Goal: Transaction & Acquisition: Obtain resource

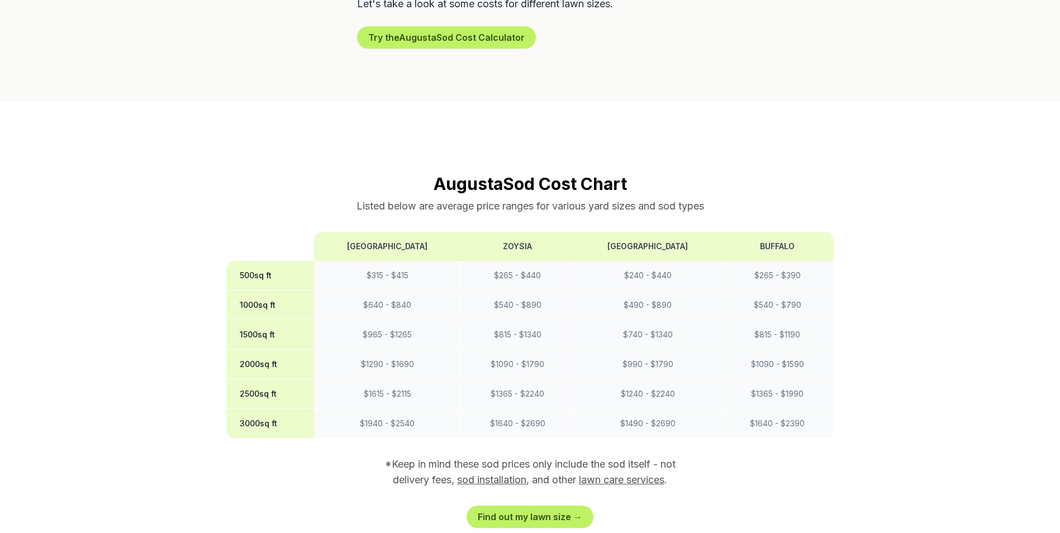
scroll to position [838, 0]
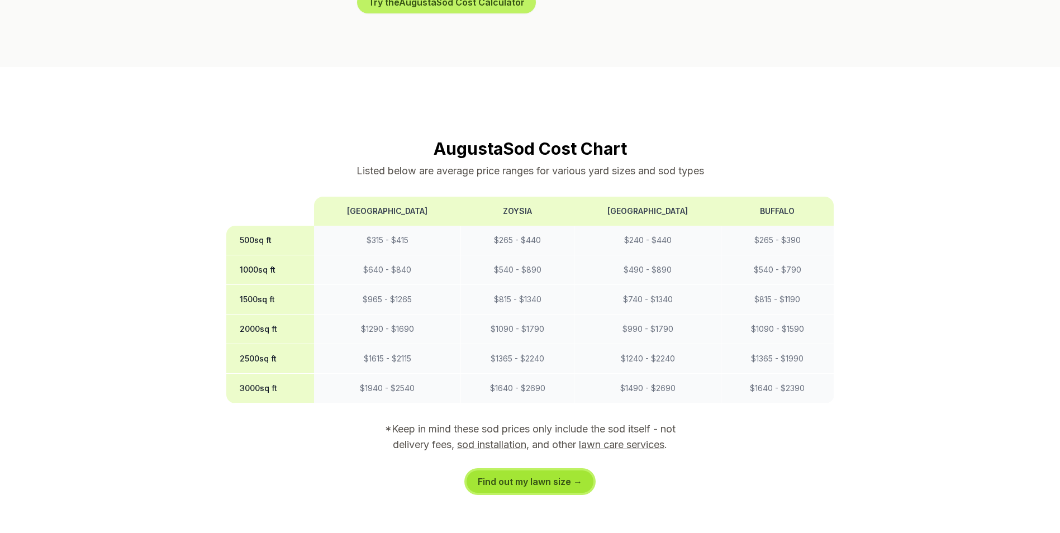
click at [487, 470] on link "Find out my lawn size →" at bounding box center [529, 481] width 127 height 22
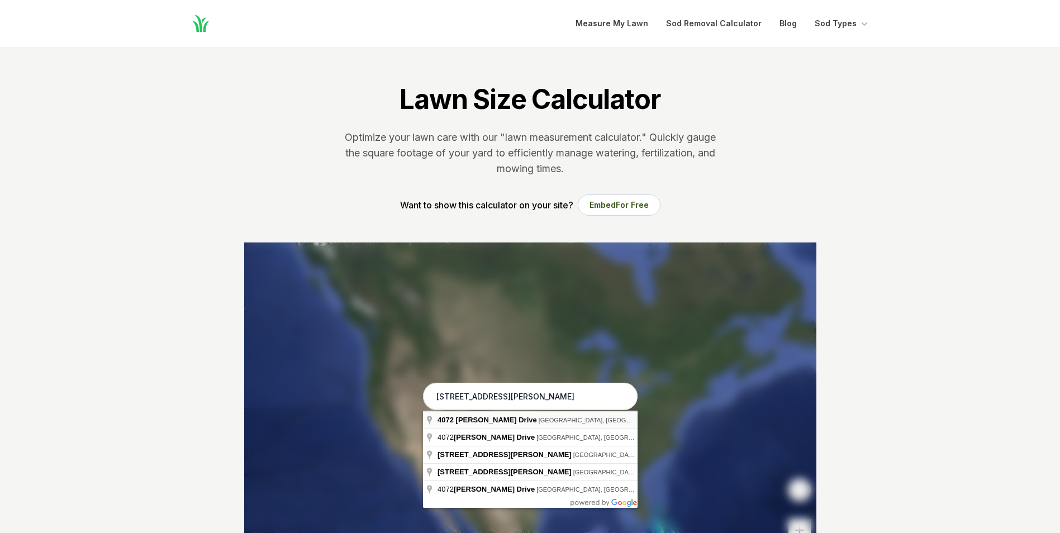
type input "[STREET_ADDRESS][PERSON_NAME]"
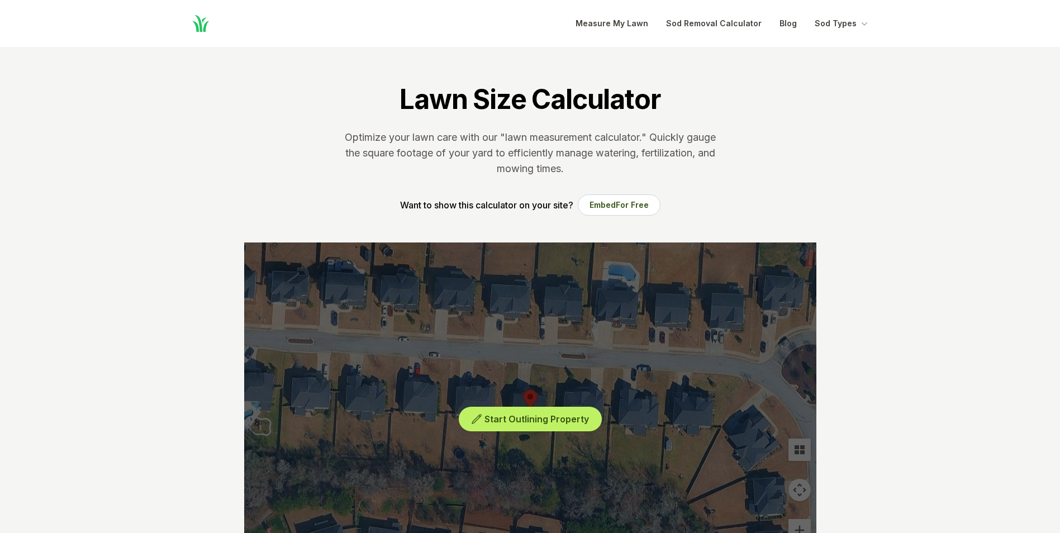
scroll to position [168, 0]
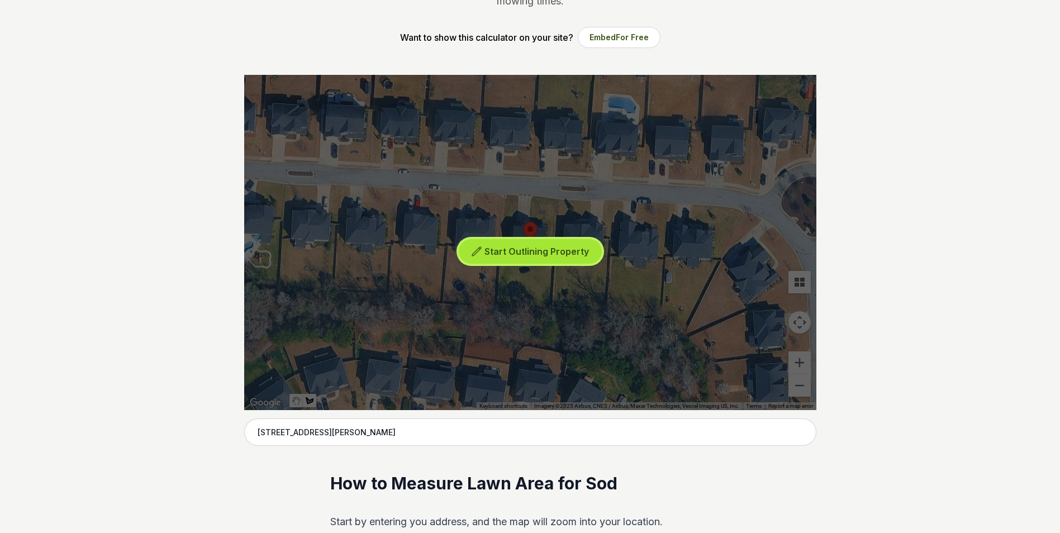
click at [543, 257] on button "Start Outlining Property" at bounding box center [530, 251] width 143 height 25
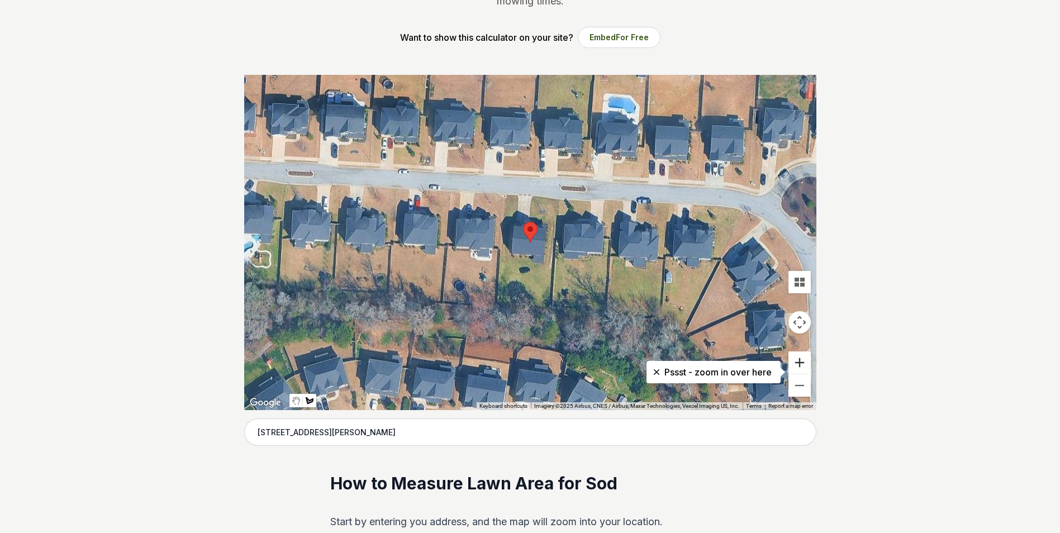
click at [799, 364] on button "Zoom in" at bounding box center [799, 362] width 22 height 22
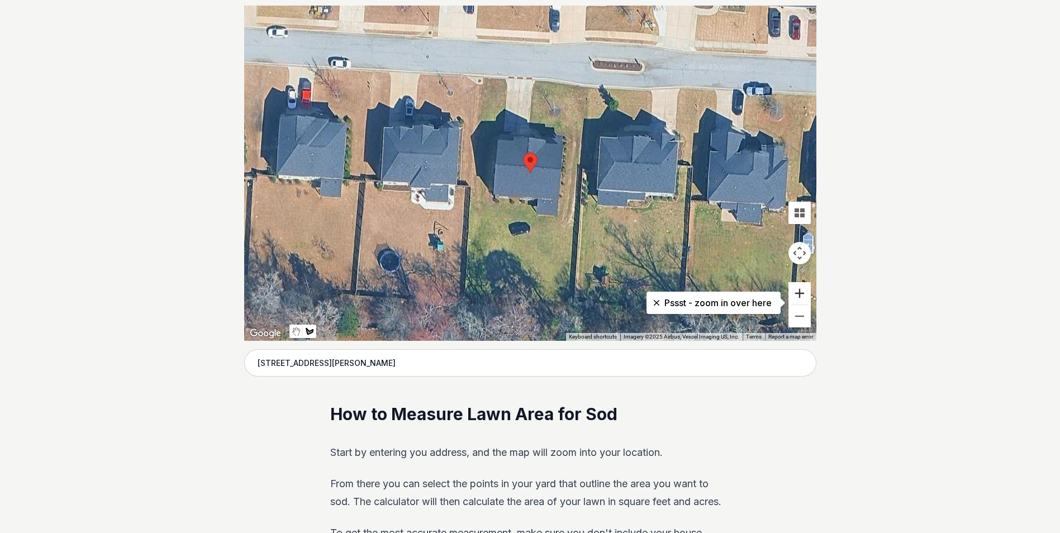
scroll to position [223, 0]
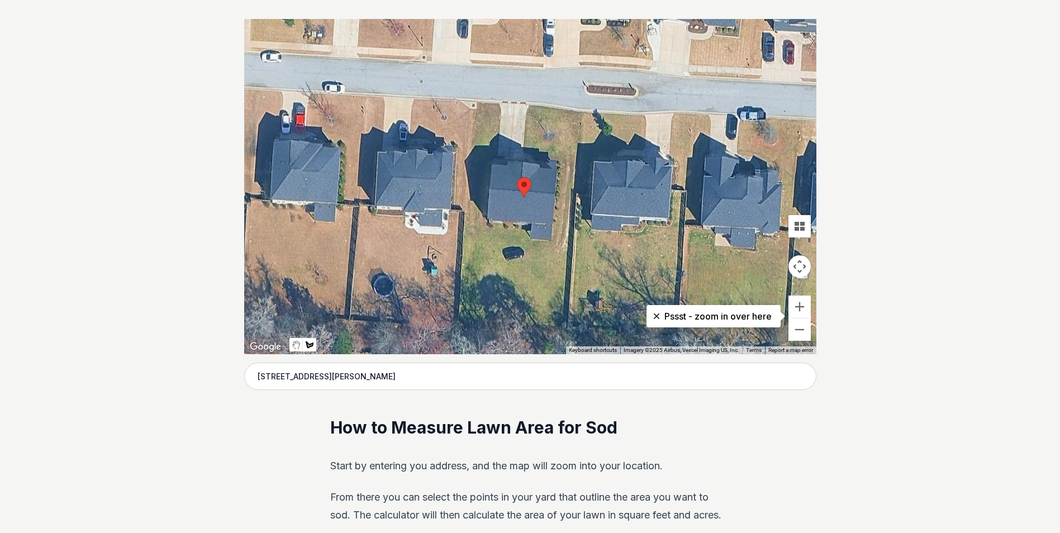
drag, startPoint x: 484, startPoint y: 92, endPoint x: 476, endPoint y: 107, distance: 17.2
click at [476, 107] on div at bounding box center [530, 186] width 572 height 335
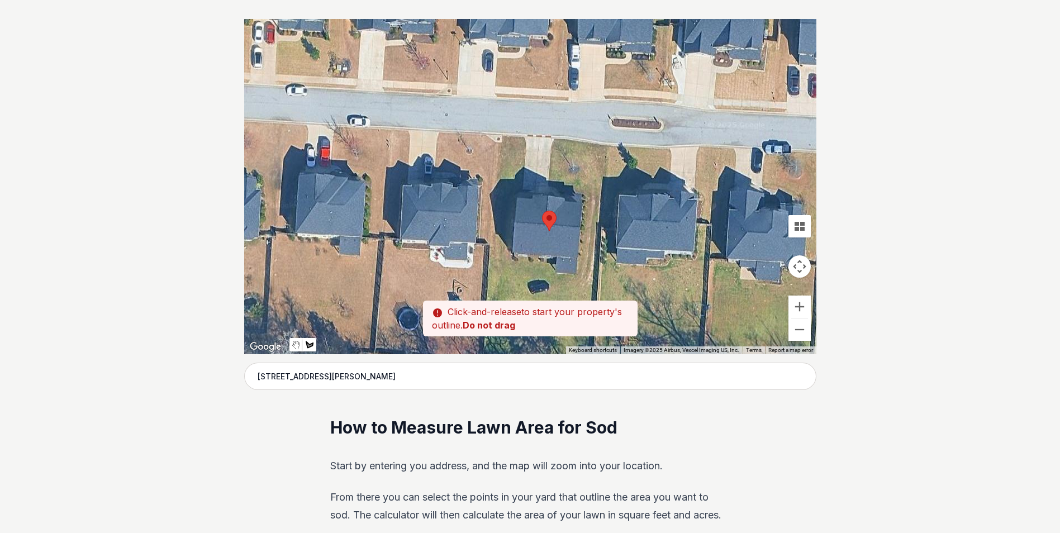
drag, startPoint x: 479, startPoint y: 104, endPoint x: 512, endPoint y: 143, distance: 50.3
click at [512, 143] on div at bounding box center [530, 186] width 572 height 335
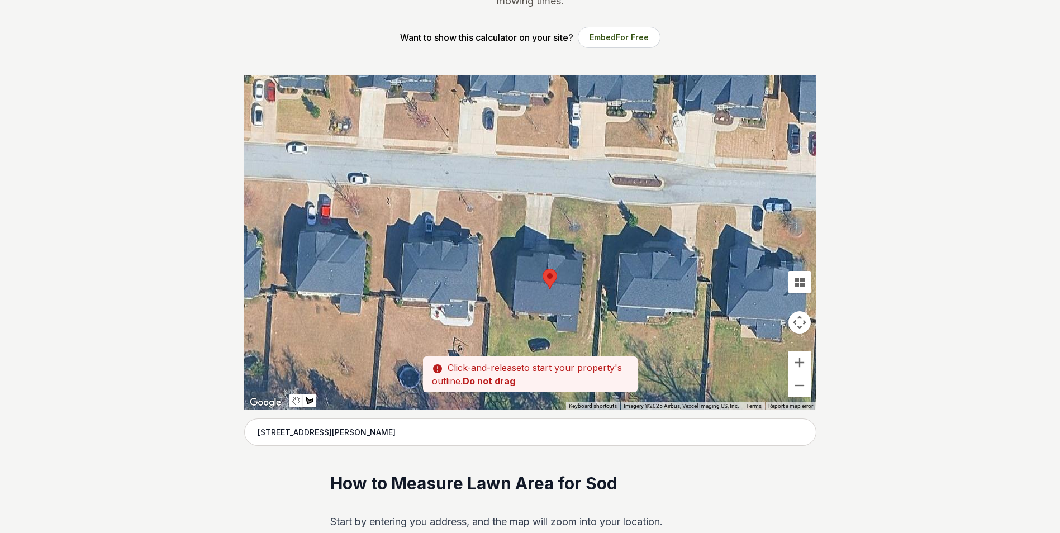
scroll to position [279, 0]
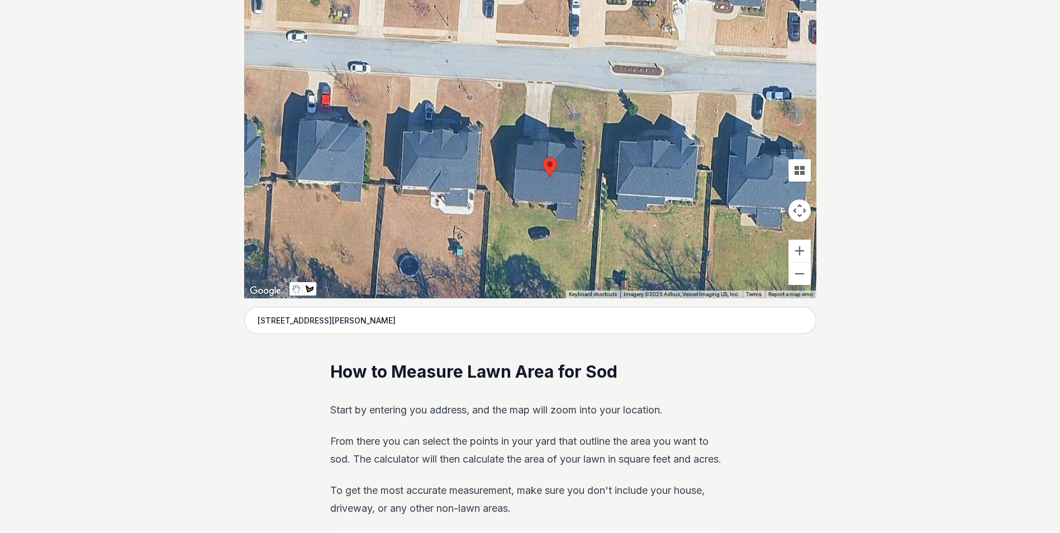
click at [508, 87] on div at bounding box center [530, 130] width 572 height 335
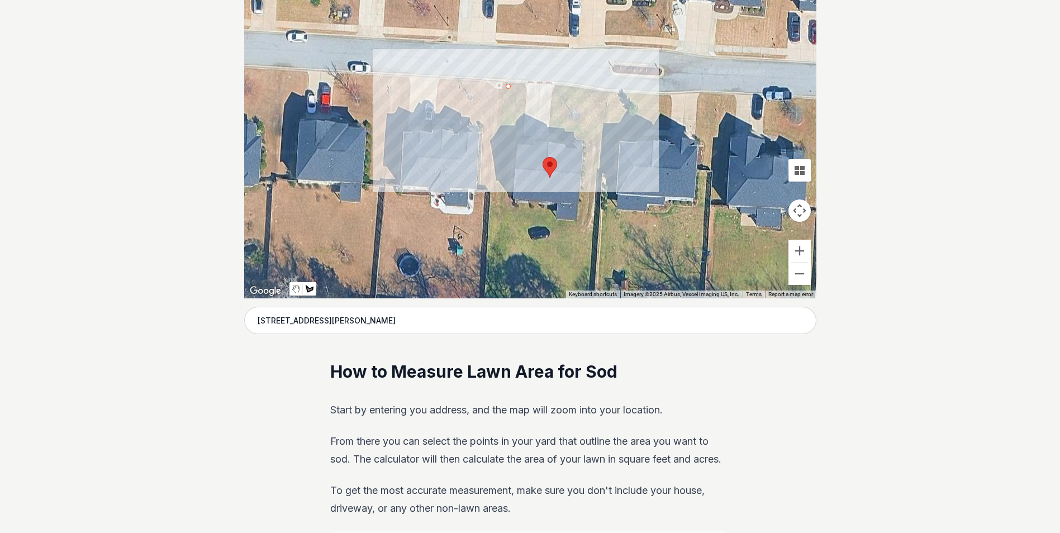
click at [603, 94] on div at bounding box center [530, 130] width 572 height 335
click at [598, 142] on div at bounding box center [530, 130] width 572 height 335
click at [553, 137] on div at bounding box center [530, 130] width 572 height 335
click at [555, 90] on div at bounding box center [530, 130] width 572 height 335
drag, startPoint x: 543, startPoint y: 116, endPoint x: 878, endPoint y: 282, distance: 373.2
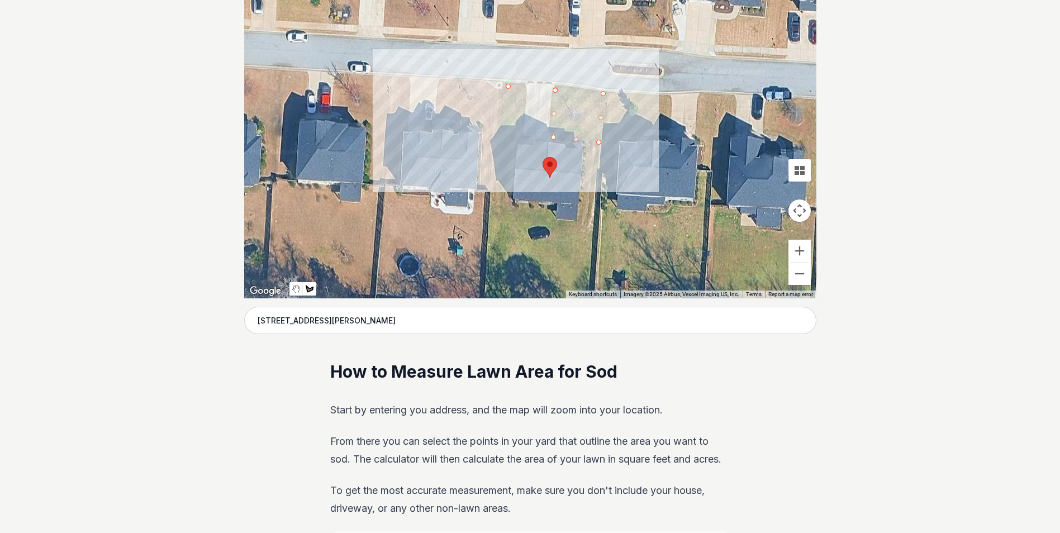
click at [556, 92] on div at bounding box center [530, 130] width 572 height 335
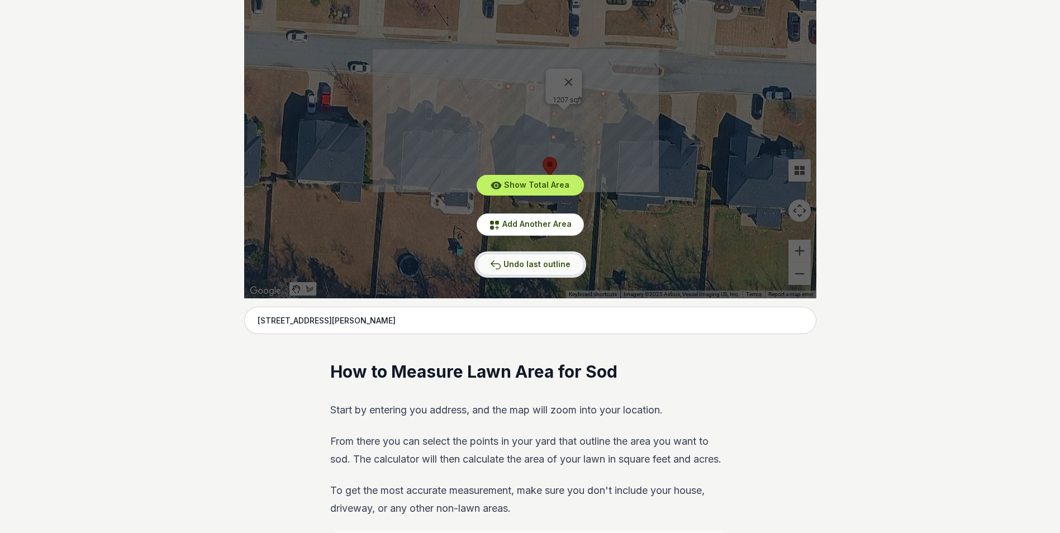
click at [556, 259] on span "Undo last outline" at bounding box center [536, 263] width 67 height 9
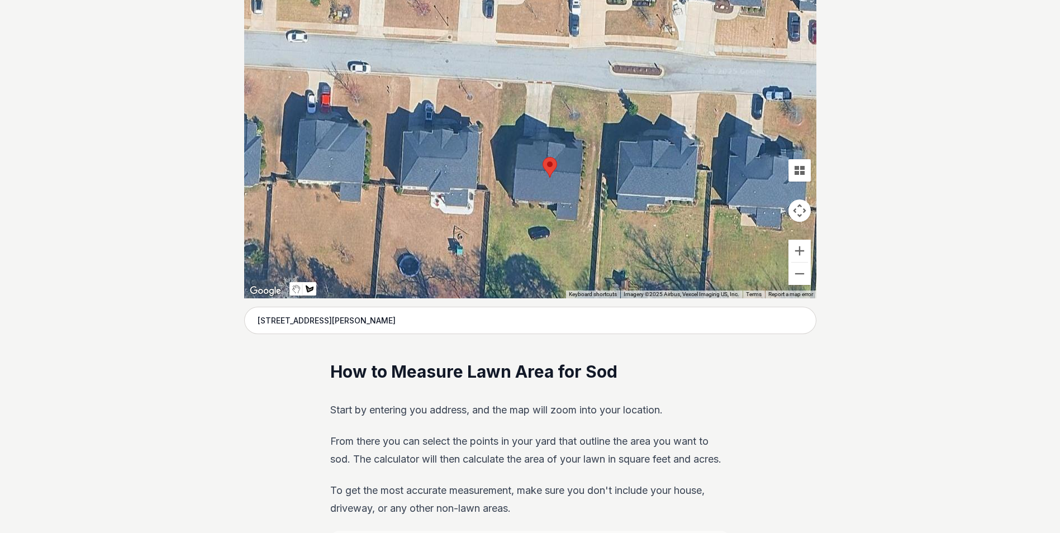
click at [503, 83] on div at bounding box center [530, 130] width 572 height 335
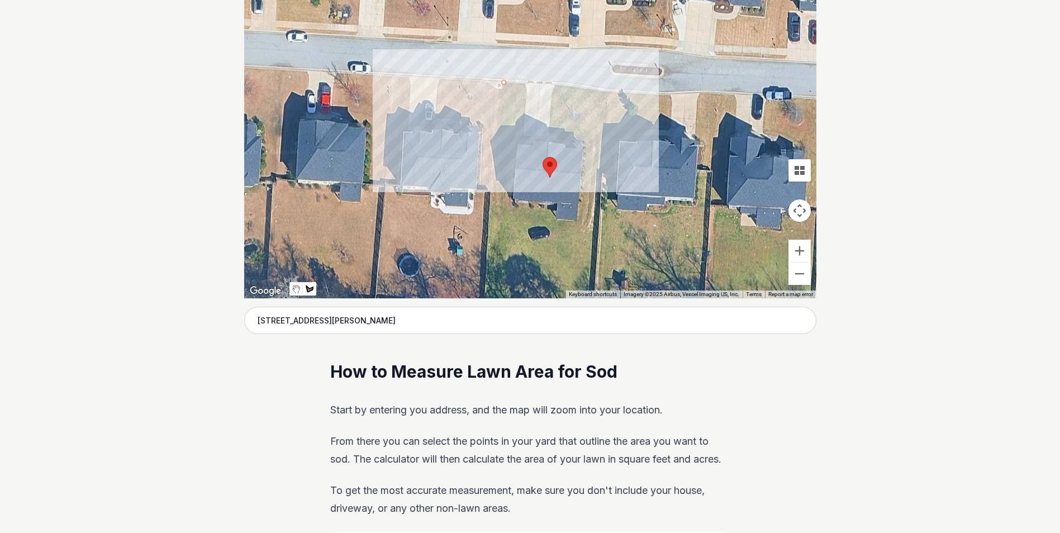
click at [526, 84] on div at bounding box center [530, 130] width 572 height 335
click at [522, 137] on div at bounding box center [530, 130] width 572 height 335
click at [496, 135] on div at bounding box center [530, 130] width 572 height 335
click at [500, 78] on div at bounding box center [530, 130] width 572 height 335
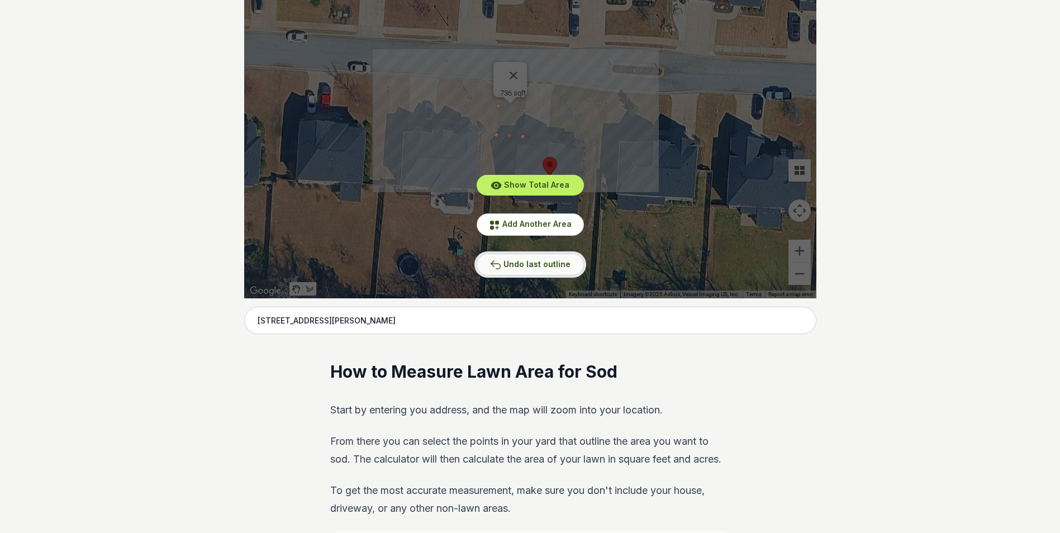
click at [512, 269] on button "Undo last outline" at bounding box center [529, 265] width 107 height 22
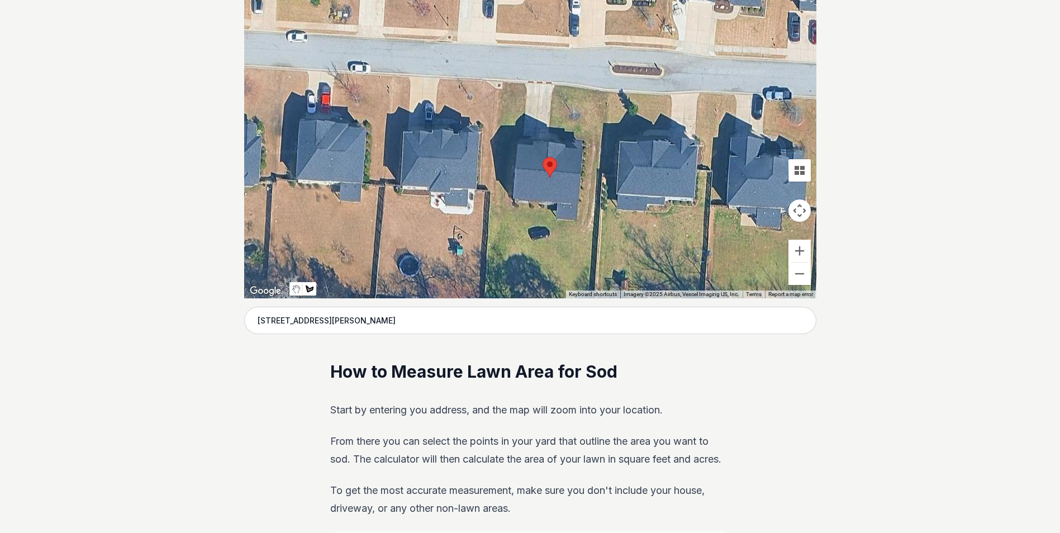
click at [521, 136] on div at bounding box center [530, 130] width 572 height 335
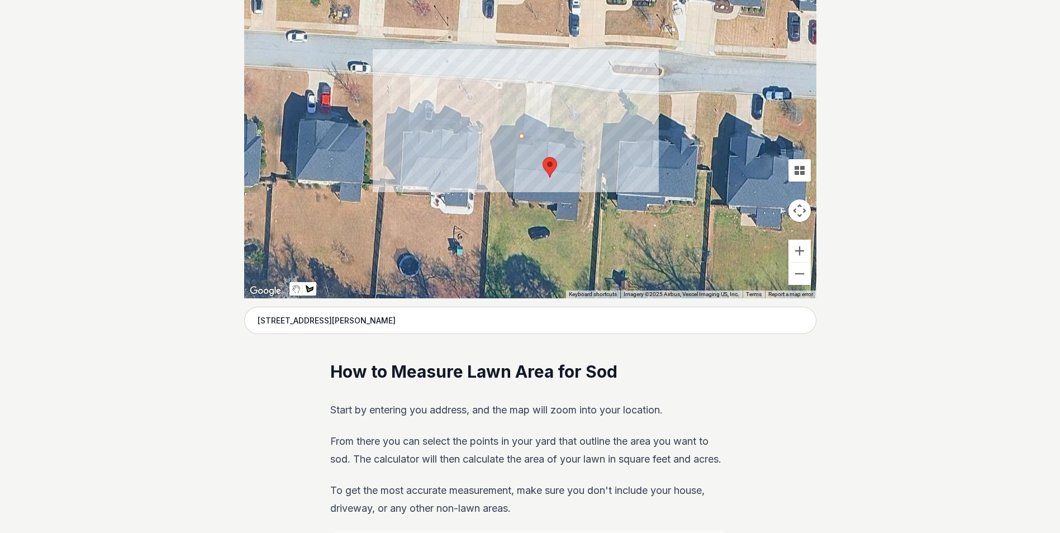
click at [500, 135] on div at bounding box center [530, 130] width 572 height 335
click at [503, 84] on div at bounding box center [530, 130] width 572 height 335
click at [525, 84] on div at bounding box center [530, 130] width 572 height 335
click at [522, 135] on div at bounding box center [530, 130] width 572 height 335
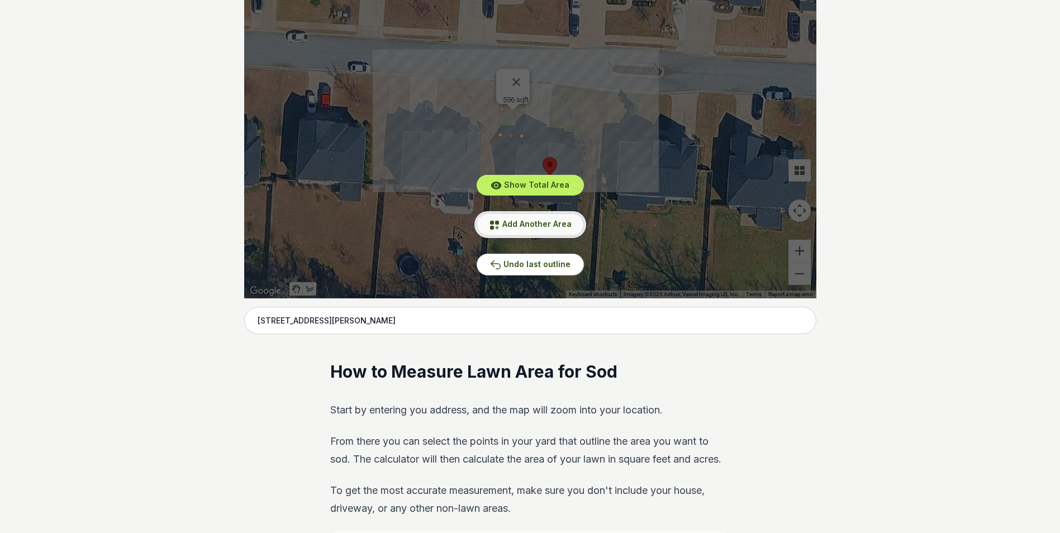
click at [569, 230] on button "Add Another Area" at bounding box center [529, 224] width 107 height 22
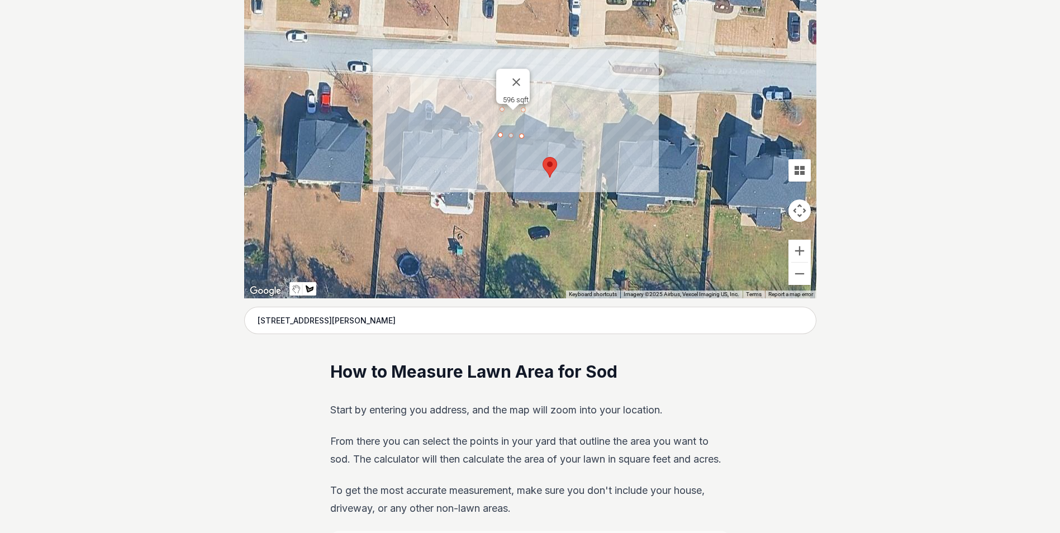
click at [554, 85] on div at bounding box center [530, 130] width 572 height 335
click at [550, 132] on div at bounding box center [530, 130] width 572 height 335
click at [563, 139] on div at bounding box center [530, 130] width 572 height 335
click at [597, 140] on div at bounding box center [530, 130] width 572 height 335
click at [599, 90] on div at bounding box center [530, 130] width 572 height 335
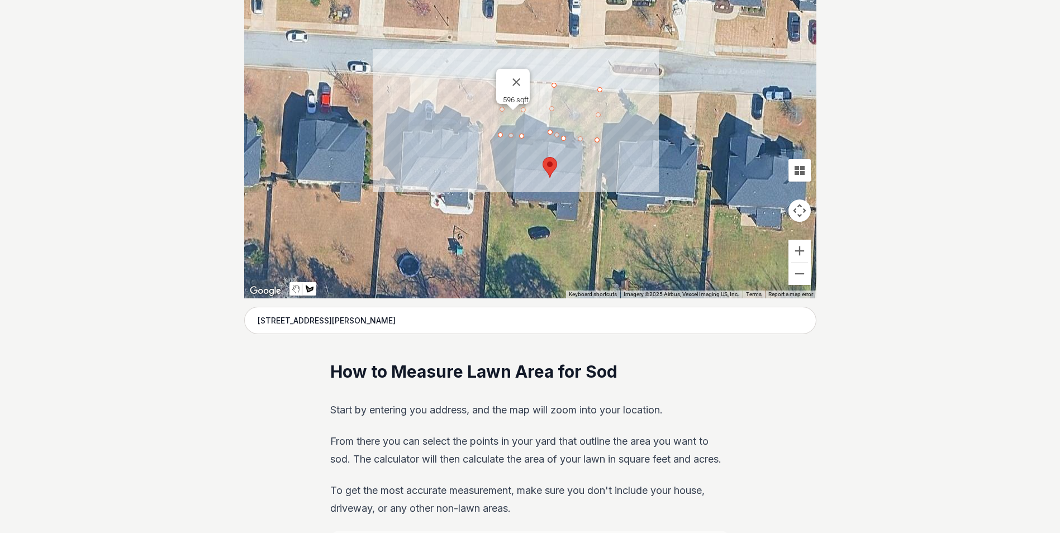
click at [552, 84] on div at bounding box center [530, 130] width 572 height 335
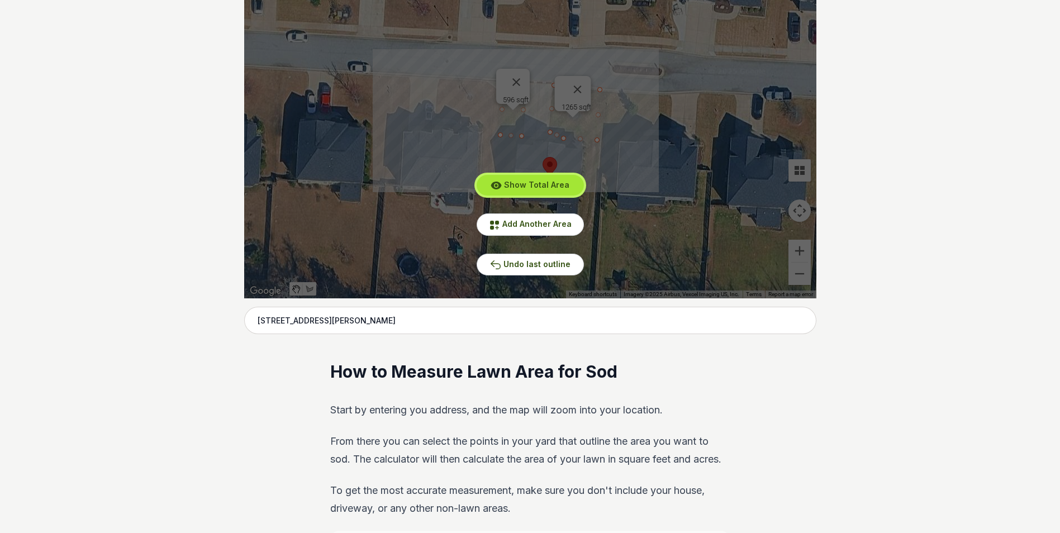
click at [531, 183] on span "Show Total Area" at bounding box center [536, 184] width 65 height 9
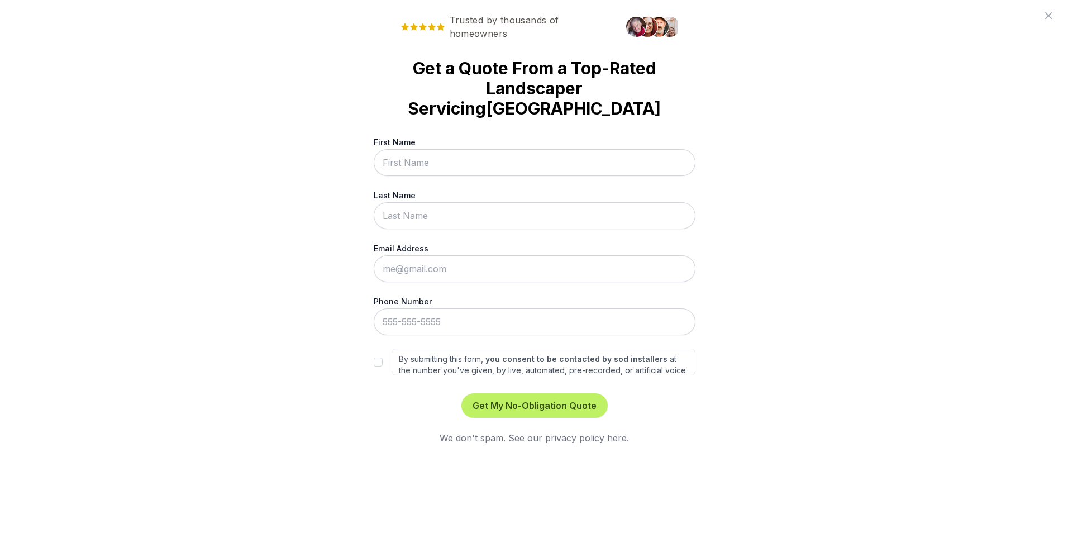
scroll to position [0, 0]
click at [546, 149] on input "First Name" at bounding box center [534, 162] width 322 height 27
click at [473, 149] on input "First Name" at bounding box center [534, 162] width 322 height 27
type input "a"
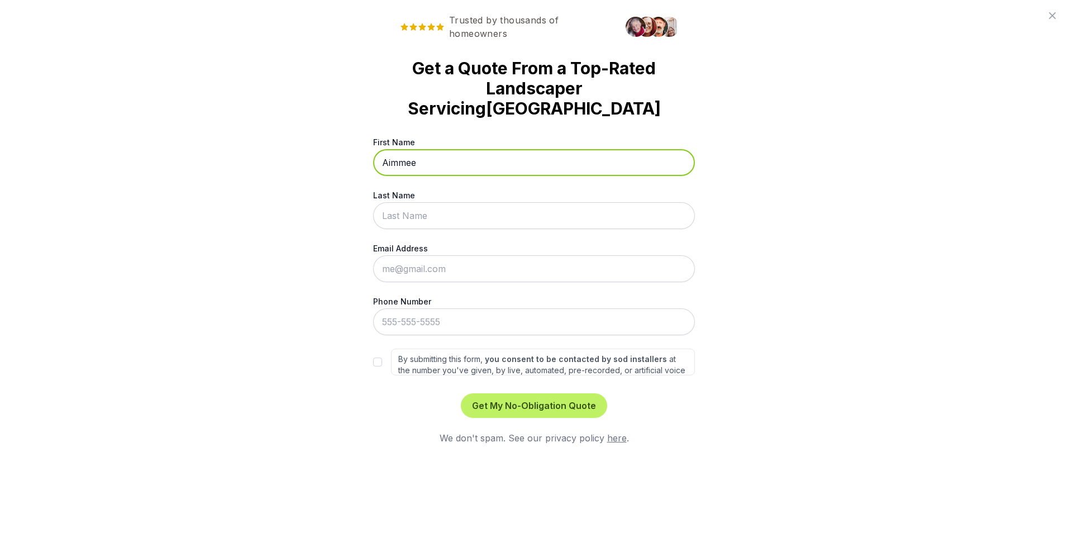
type input "Aimmee"
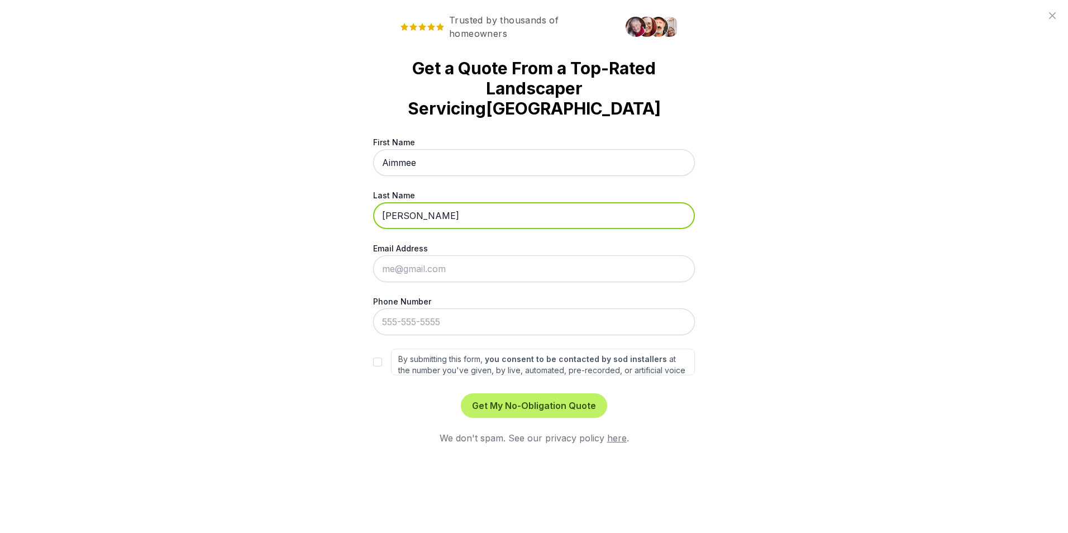
type input "Bermudes"
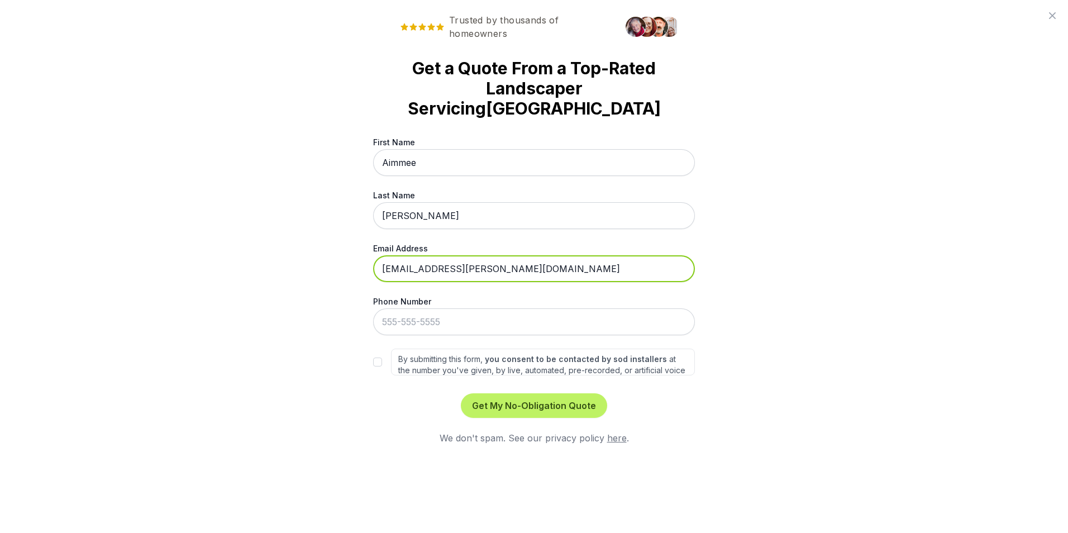
type input "aimmee.bermudes@outlook.com"
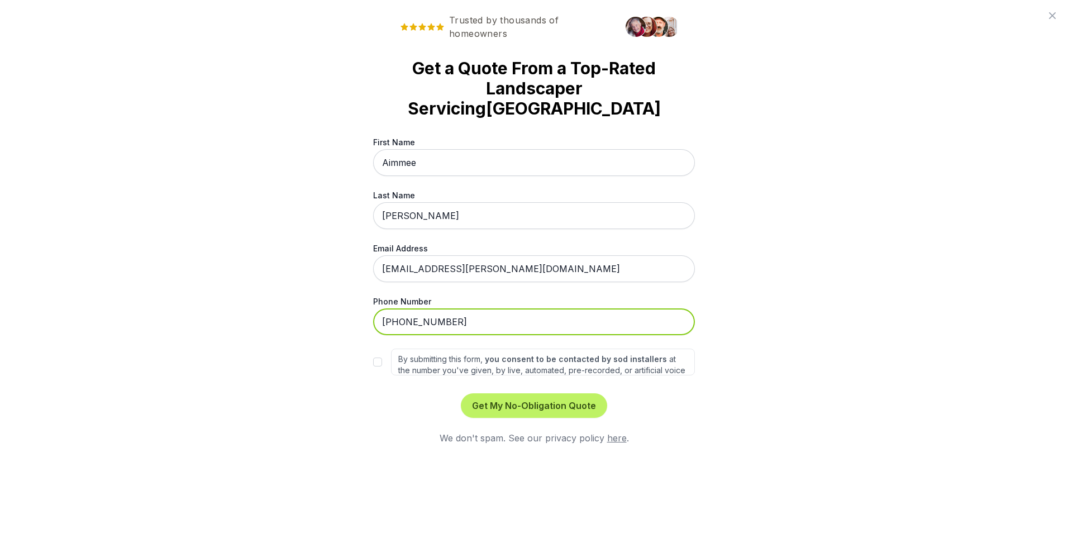
type input "210-618-2985"
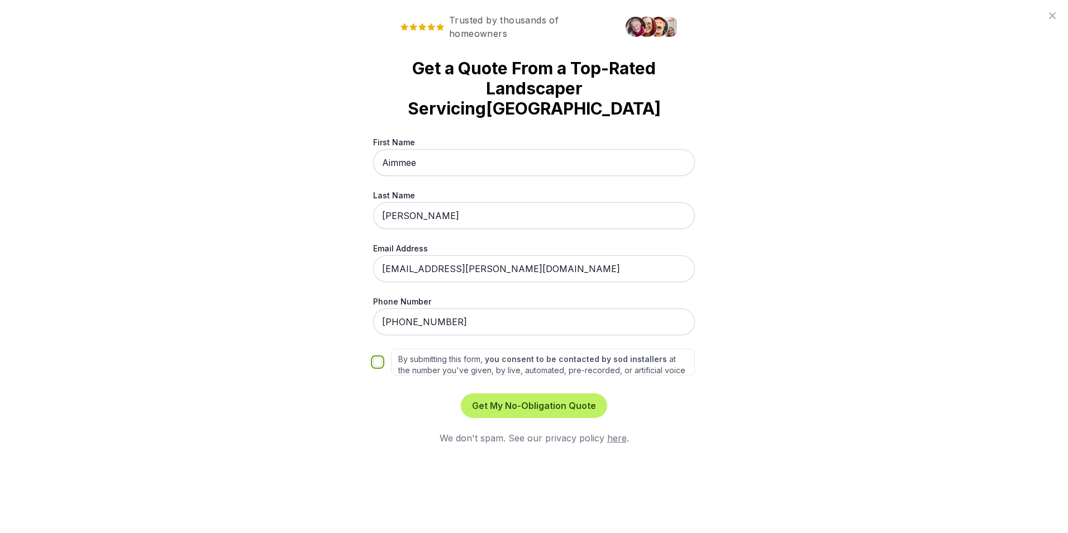
click at [377, 357] on input "By submitting this form, you consent to be contacted by sod installers at the n…" at bounding box center [377, 361] width 9 height 9
checkbox input "true"
click at [565, 393] on button "Get My No-Obligation Quote" at bounding box center [534, 405] width 146 height 25
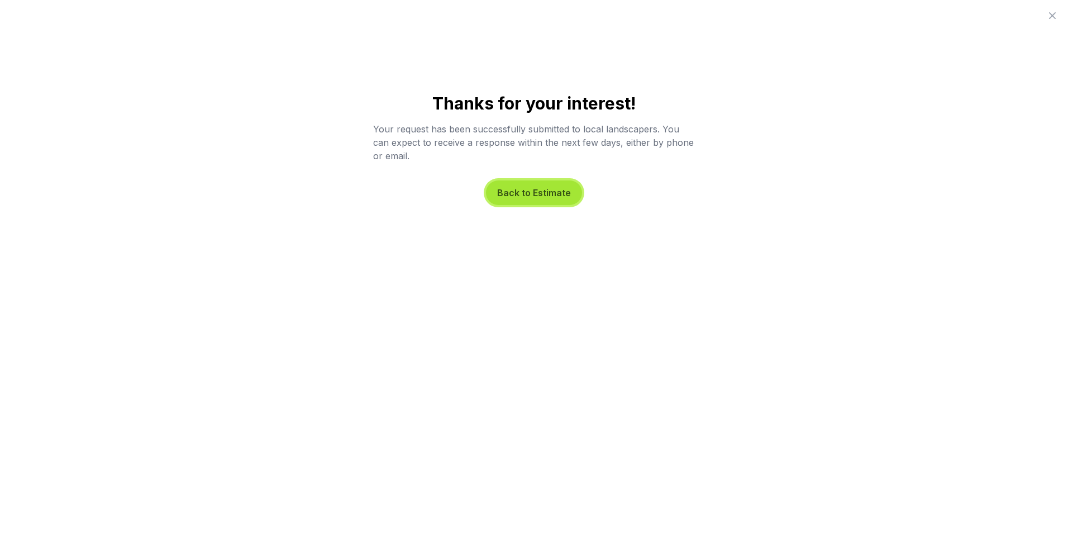
click at [549, 197] on button "Back to Estimate" at bounding box center [534, 192] width 96 height 25
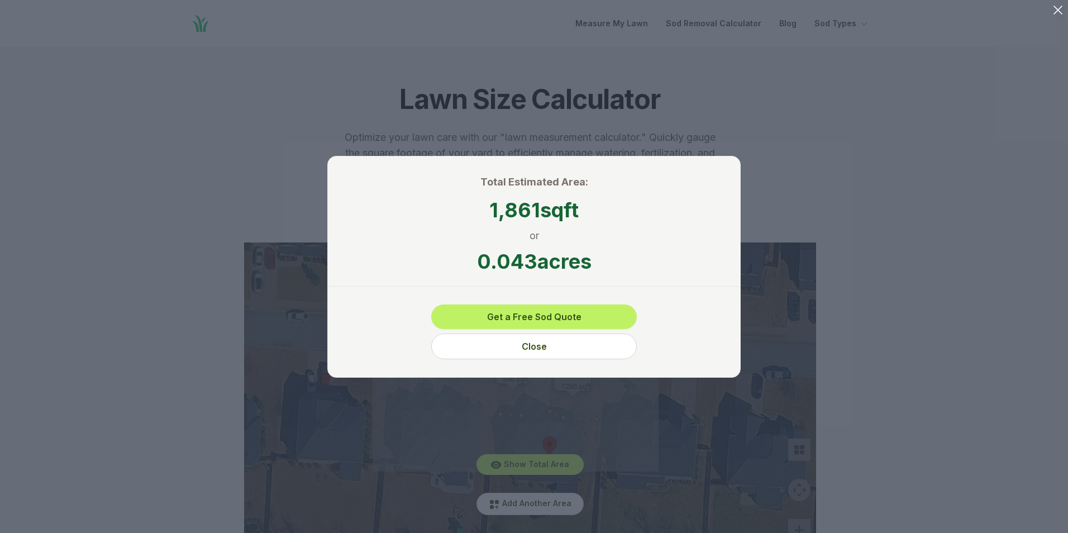
drag, startPoint x: 571, startPoint y: 315, endPoint x: 576, endPoint y: 303, distance: 13.1
click at [576, 303] on div "Total Estimated Area: 1,861 sqft or 0.043 acres Get a Free Sod Quote Close" at bounding box center [533, 267] width 413 height 222
click at [574, 314] on button "Get a Free Sod Quote" at bounding box center [534, 316] width 206 height 25
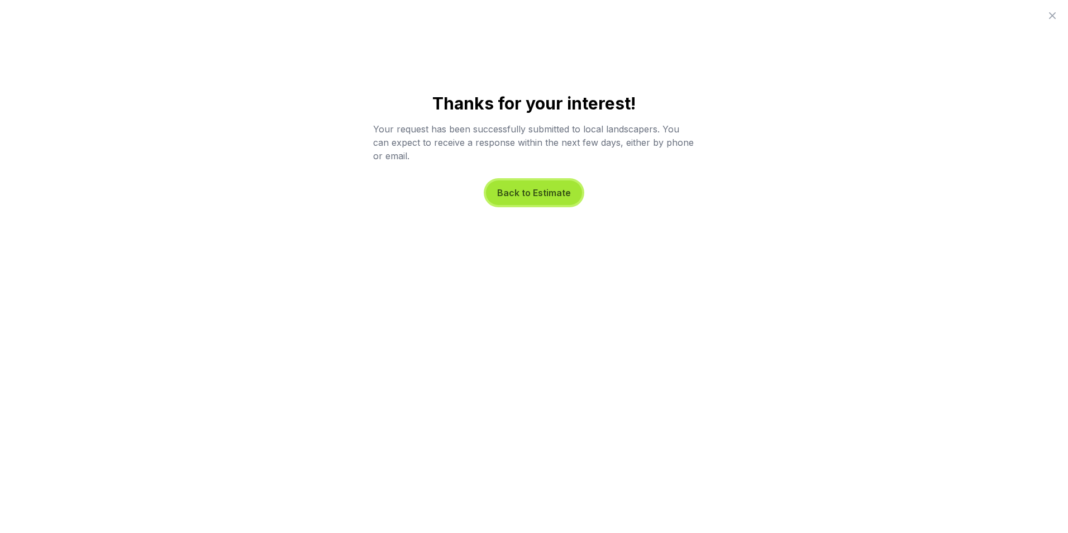
drag, startPoint x: 558, startPoint y: 203, endPoint x: 556, endPoint y: 196, distance: 7.6
click at [556, 196] on button "Back to Estimate" at bounding box center [534, 192] width 96 height 25
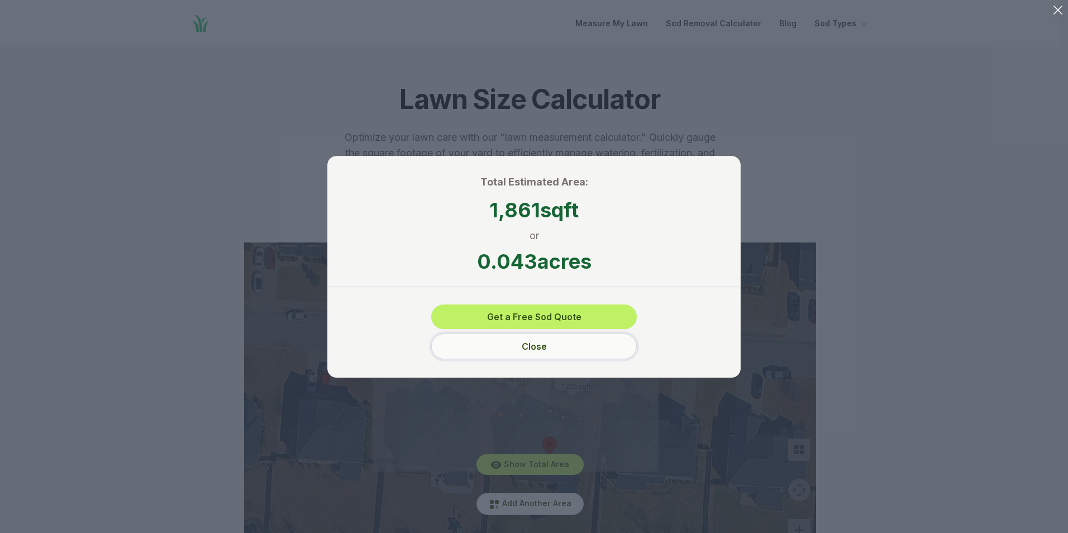
click at [564, 352] on button "Close" at bounding box center [534, 346] width 206 height 26
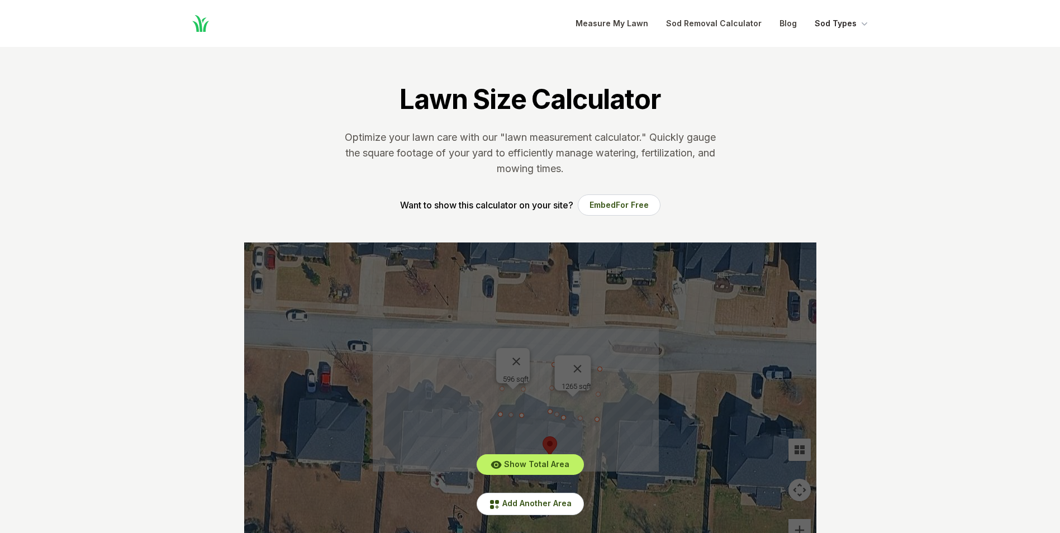
click at [866, 22] on icon "Global" at bounding box center [864, 23] width 11 height 11
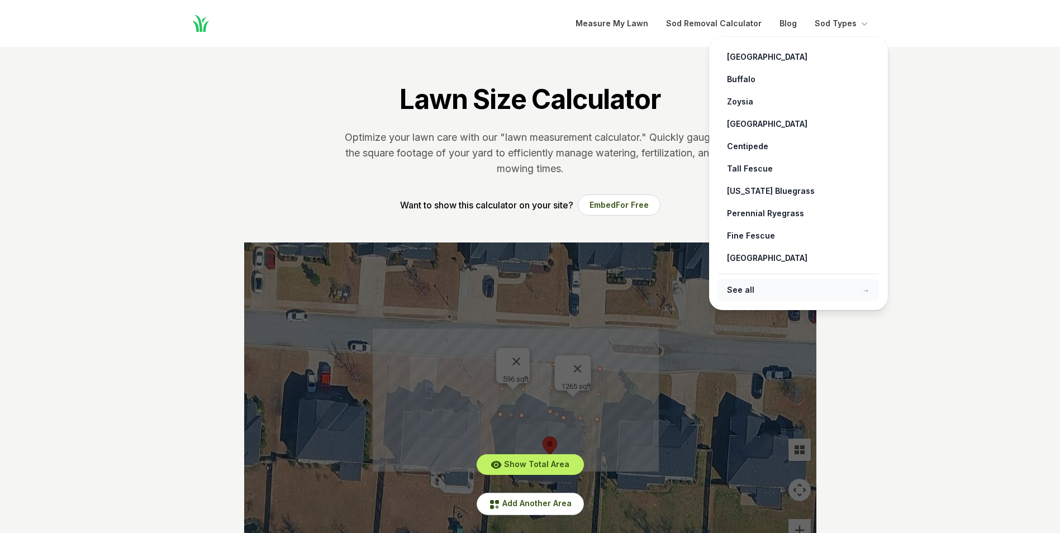
click at [728, 292] on link "See all →" at bounding box center [798, 290] width 161 height 22
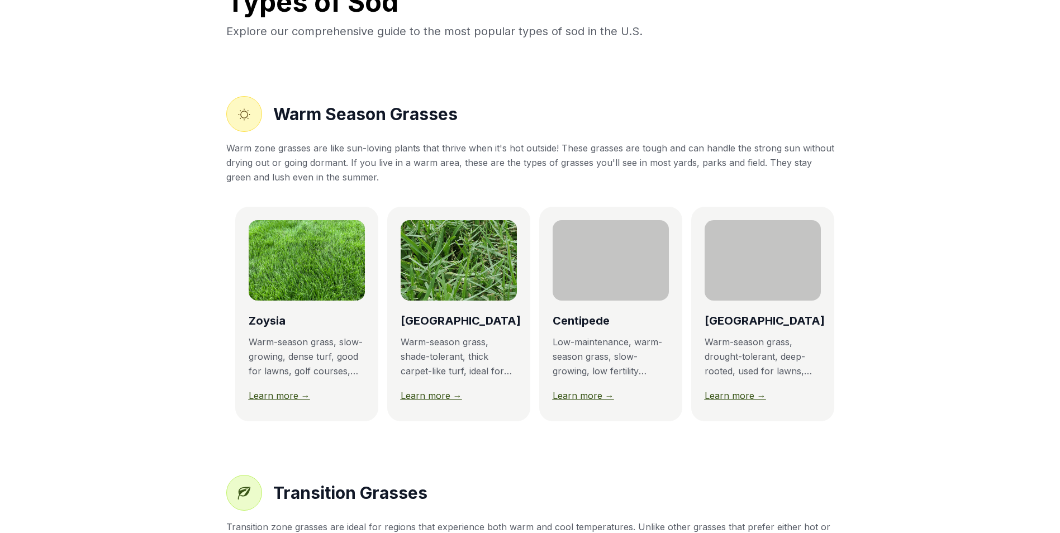
scroll to position [0, 303]
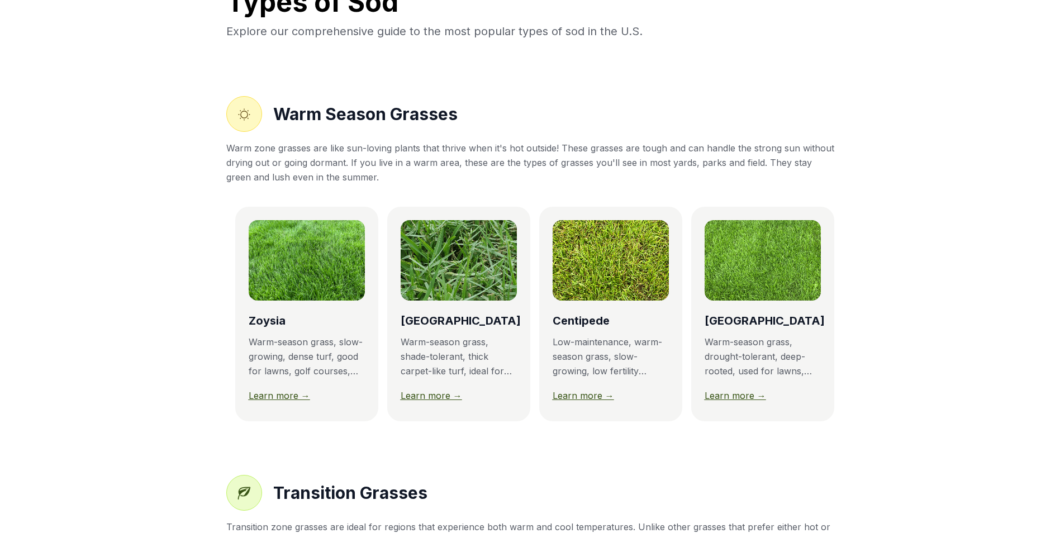
click at [735, 394] on link "Learn more →" at bounding box center [734, 395] width 61 height 11
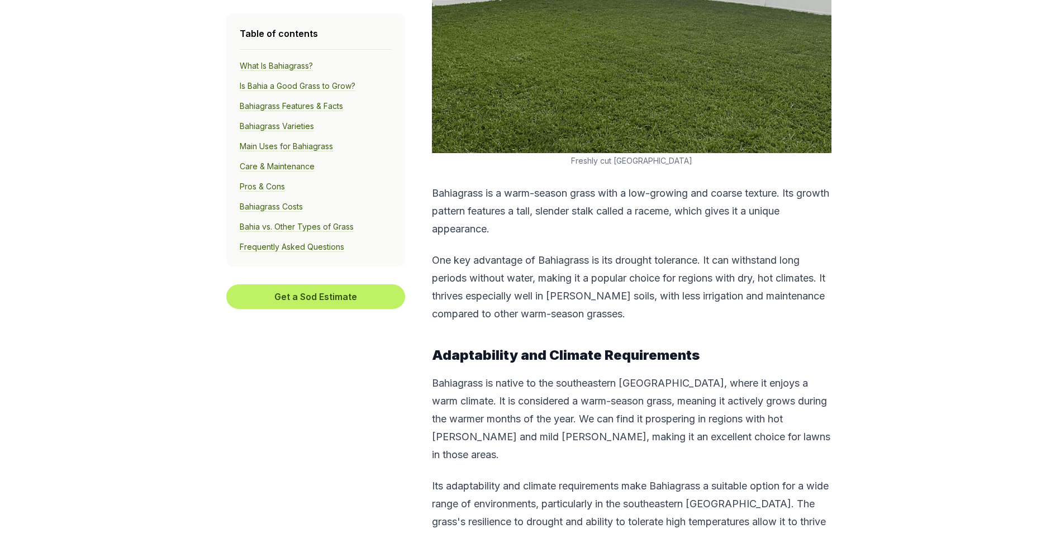
scroll to position [1955, 0]
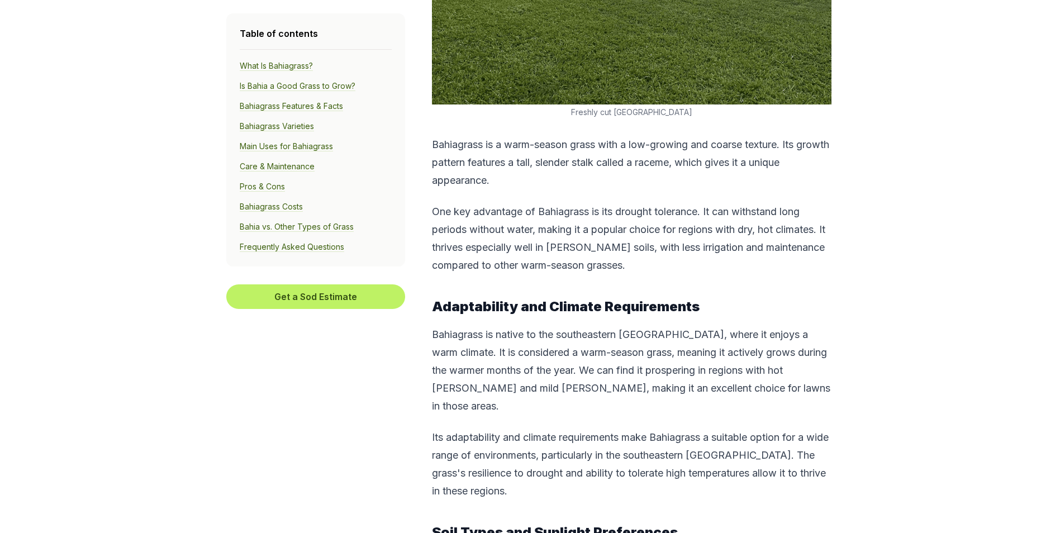
scroll to position [15, 0]
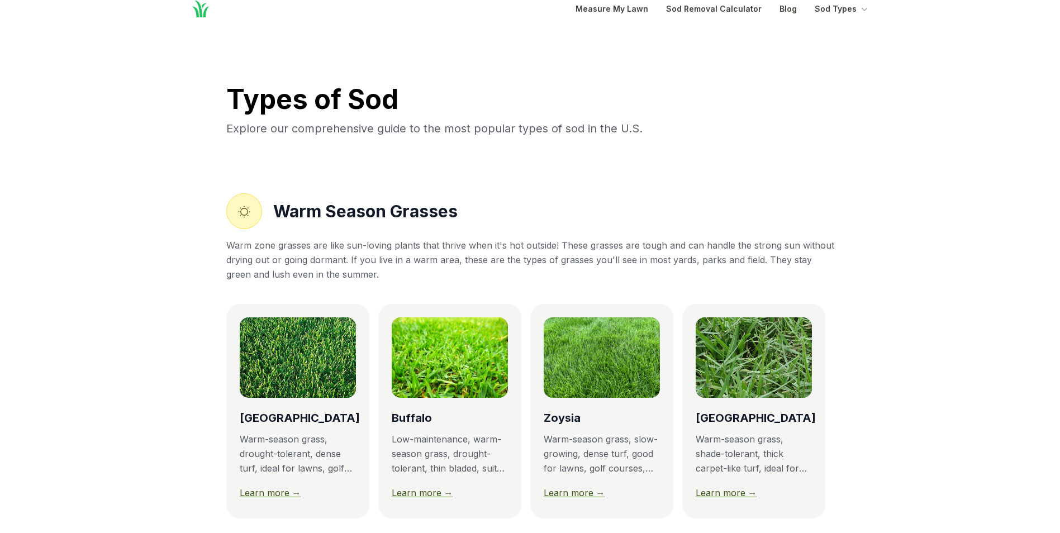
click at [584, 489] on link "Learn more →" at bounding box center [573, 492] width 61 height 11
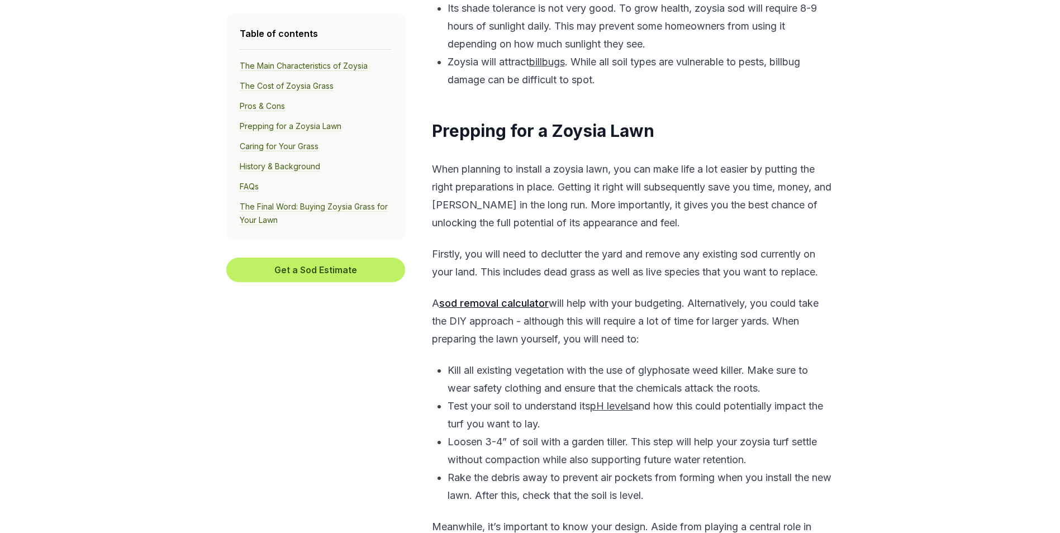
scroll to position [3296, 0]
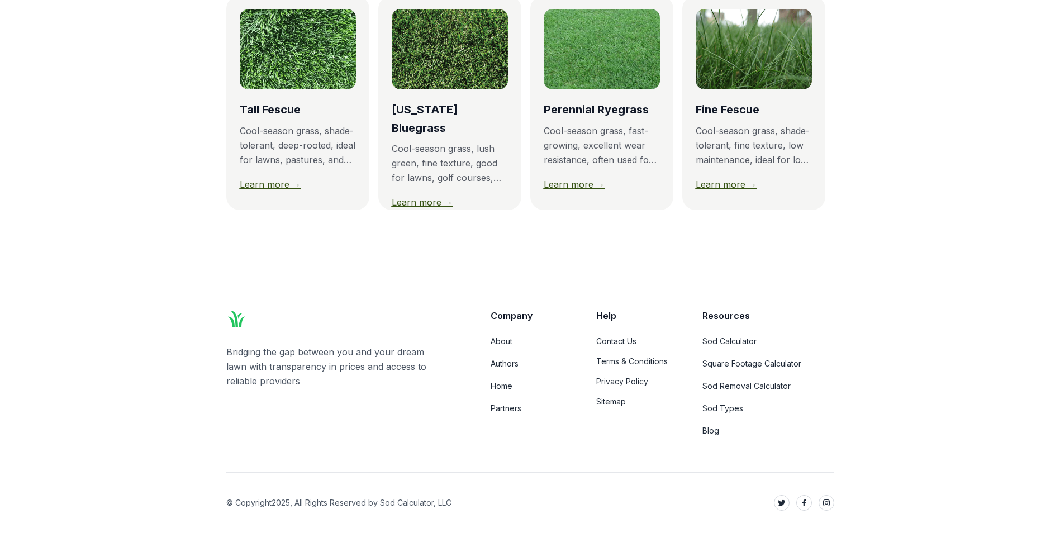
scroll to position [16, 0]
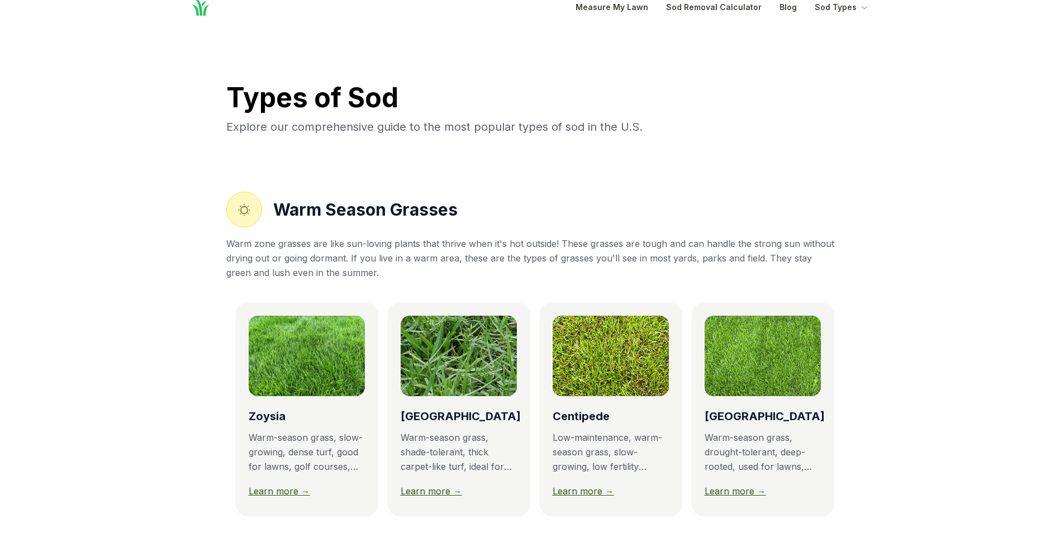
scroll to position [0, 303]
click at [423, 493] on link "Learn more →" at bounding box center [431, 490] width 61 height 11
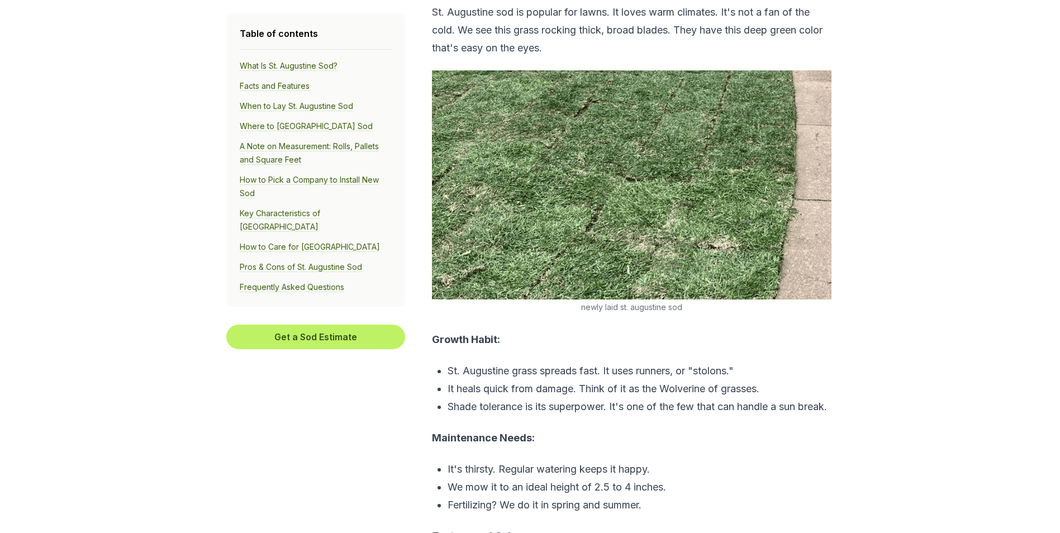
scroll to position [1741, 0]
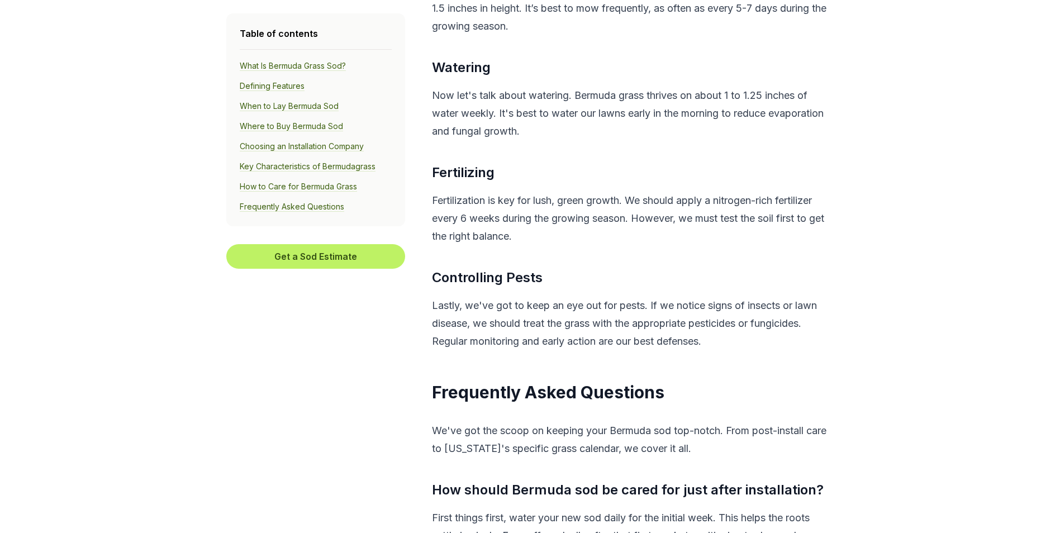
scroll to position [6200, 0]
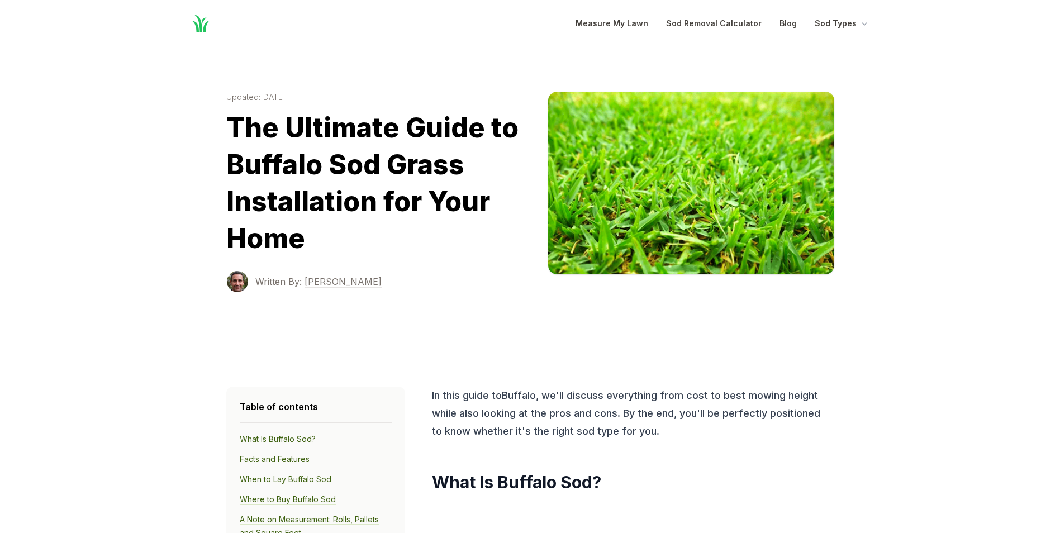
scroll to position [503, 0]
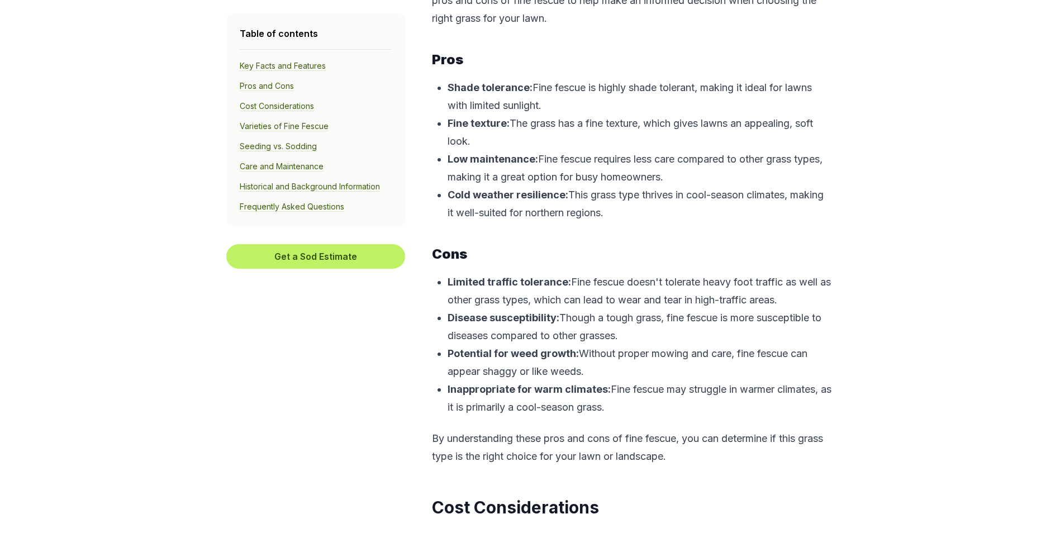
scroll to position [2625, 0]
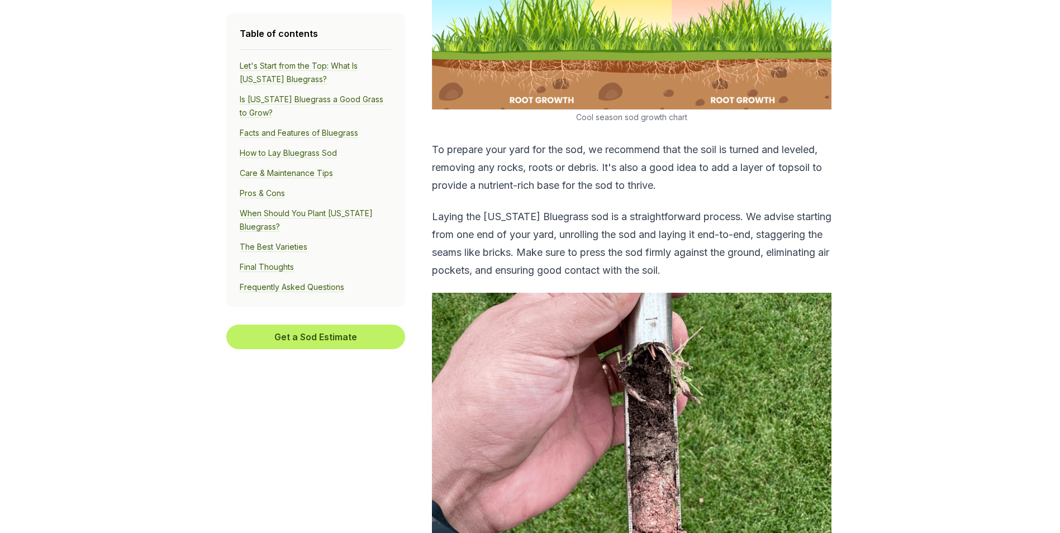
scroll to position [3135, 0]
